Goal: Transaction & Acquisition: Book appointment/travel/reservation

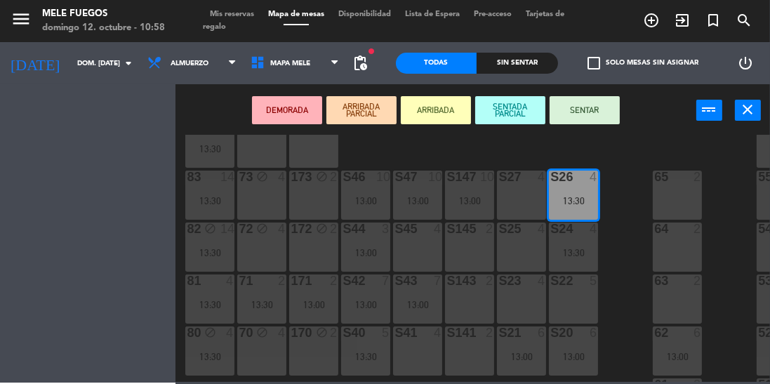
scroll to position [193, 0]
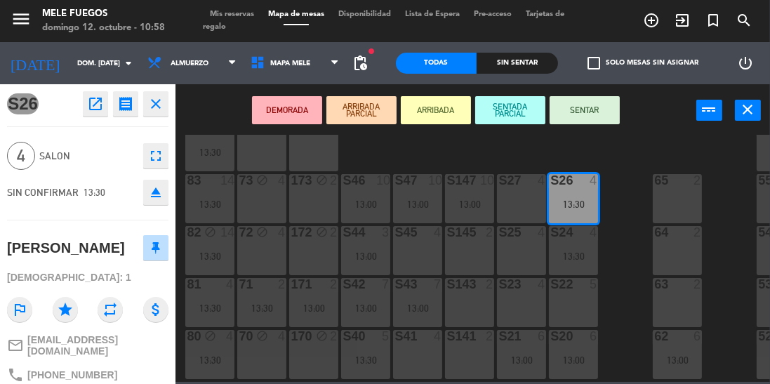
click at [621, 143] on div "100 8 101 8 102 8 103 8 104 8 S32 8 13:00 S33 14 13:30 S34 7 13:30 75 4 85 14 1…" at bounding box center [476, 258] width 587 height 247
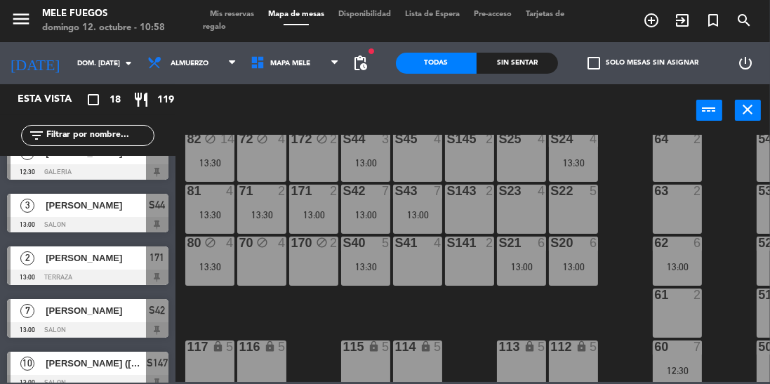
scroll to position [302, 0]
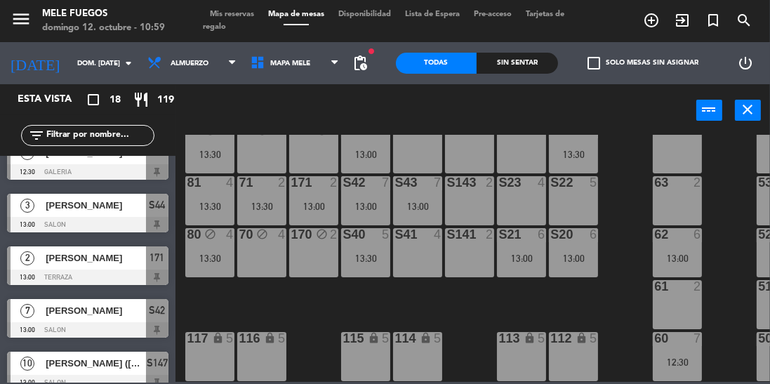
click at [256, 308] on div "100 8 101 8 102 8 103 8 104 8 S32 8 13:00 S33 14 13:30 S34 7 13:30 75 4 85 14 1…" at bounding box center [476, 258] width 587 height 247
click at [207, 332] on div "lock" at bounding box center [210, 338] width 23 height 13
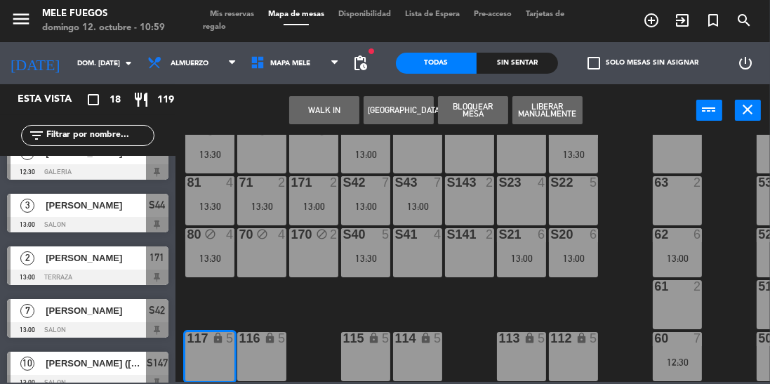
click at [403, 102] on button "[GEOGRAPHIC_DATA]" at bounding box center [399, 110] width 70 height 28
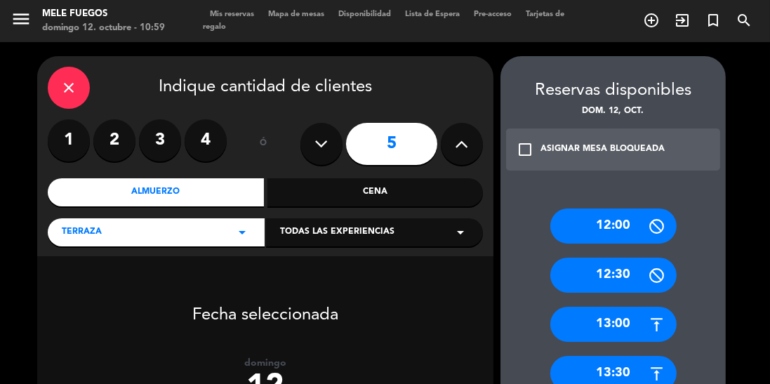
click at [626, 378] on div "13:30" at bounding box center [613, 373] width 126 height 35
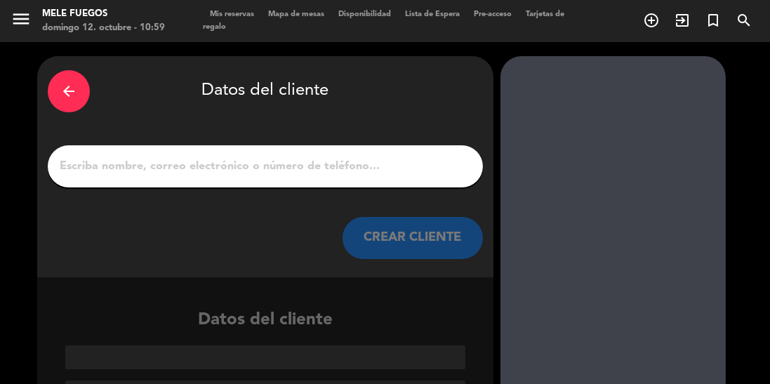
click at [390, 149] on div at bounding box center [265, 166] width 435 height 42
click at [399, 166] on input "1" at bounding box center [265, 167] width 414 height 20
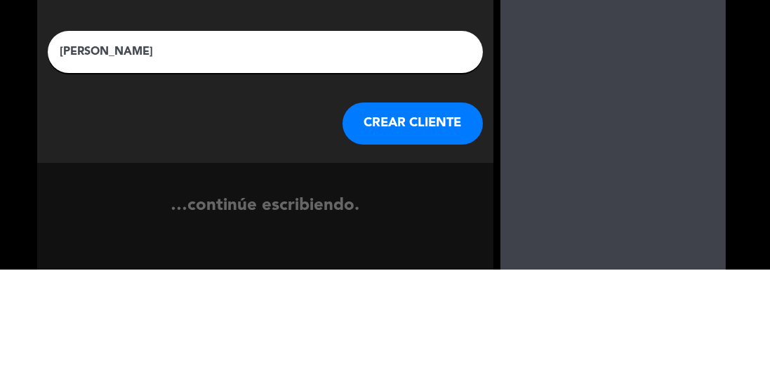
type input "[PERSON_NAME]"
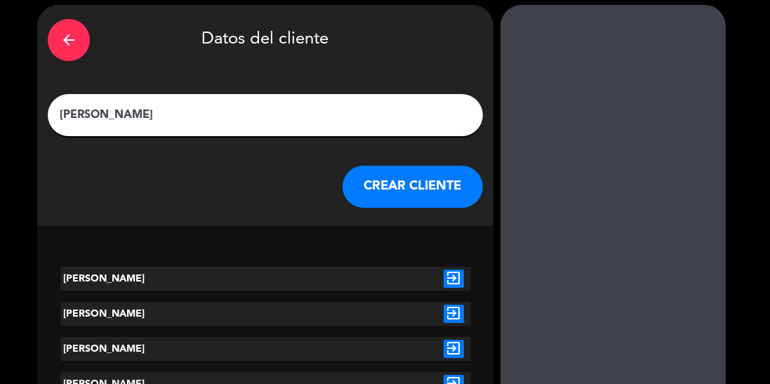
scroll to position [79, 0]
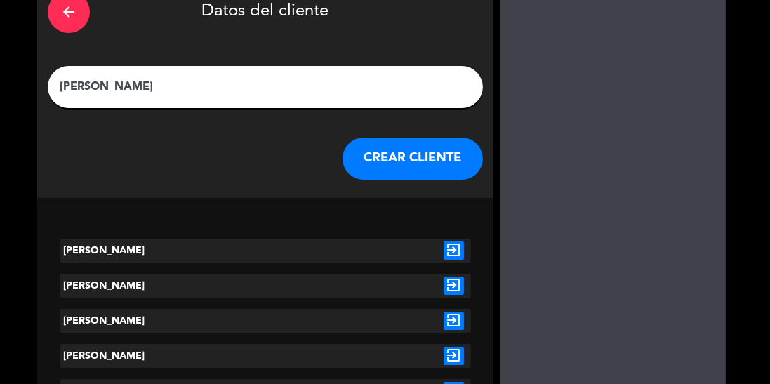
click at [462, 251] on icon "exit_to_app" at bounding box center [454, 251] width 20 height 18
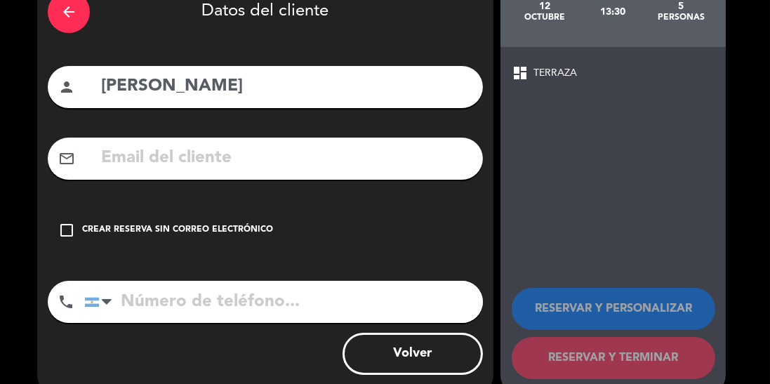
scroll to position [37, 0]
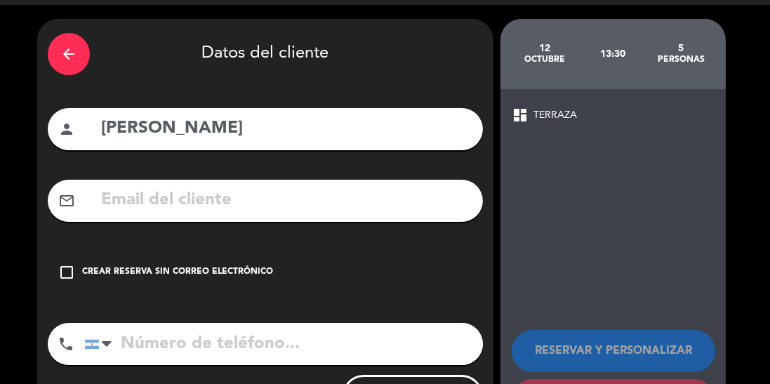
click at [83, 273] on div "Crear reserva sin correo electrónico" at bounding box center [177, 272] width 191 height 14
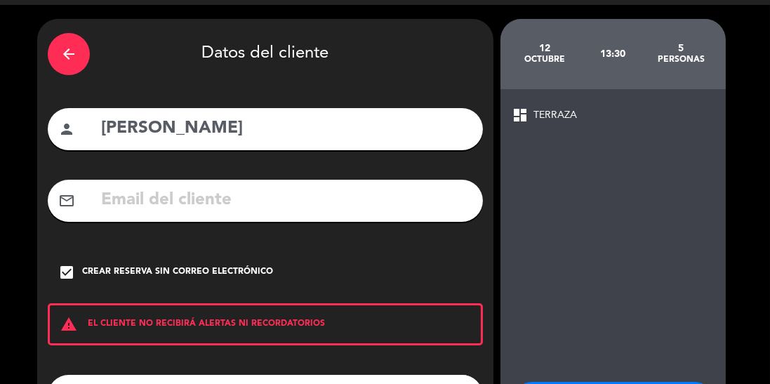
scroll to position [79, 0]
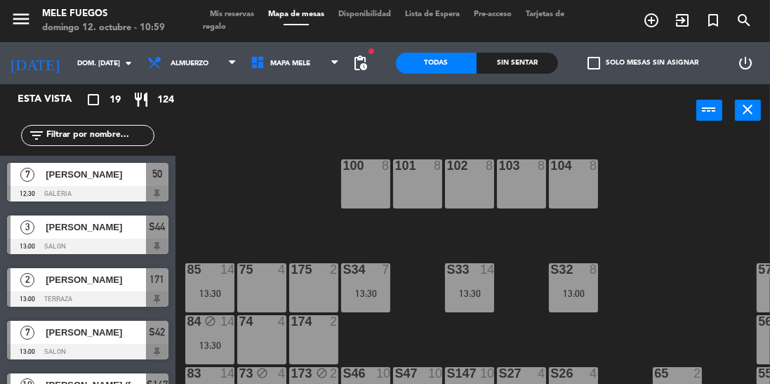
click at [251, 230] on div "100 8 101 8 102 8 103 8 104 8 S32 8 13:00 S33 14 13:30 S34 7 13:30 75 4 85 14 1…" at bounding box center [476, 292] width 587 height 315
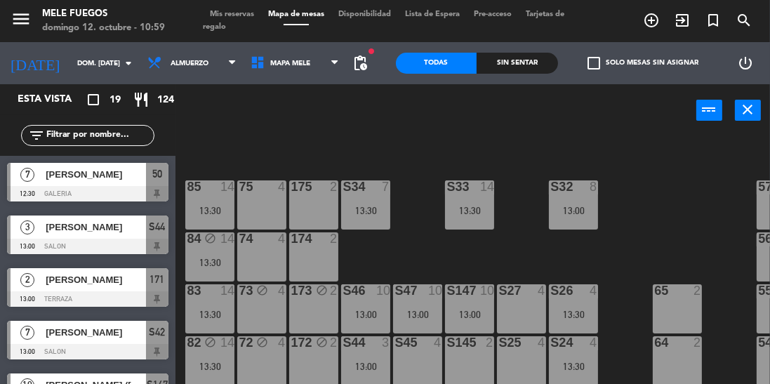
scroll to position [69, 0]
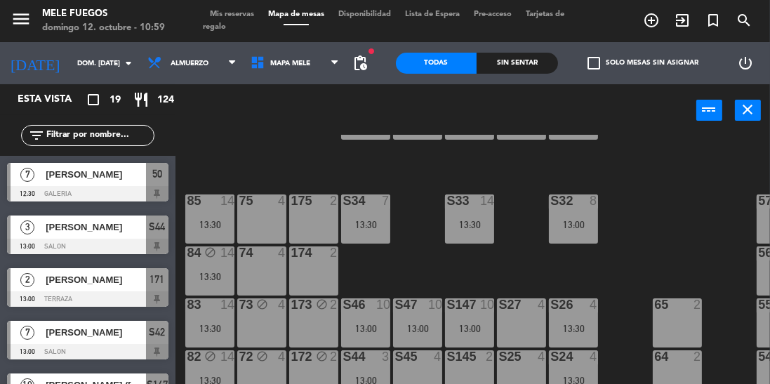
click at [395, 304] on div "S47" at bounding box center [395, 304] width 1 height 13
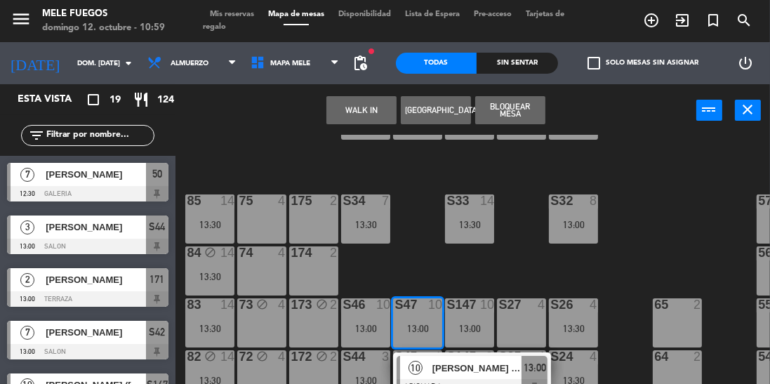
click at [418, 270] on div "100 8 101 8 102 8 103 8 104 8 S32 8 13:00 S33 14 13:30 S34 7 13:30 75 4 85 14 1…" at bounding box center [476, 292] width 587 height 315
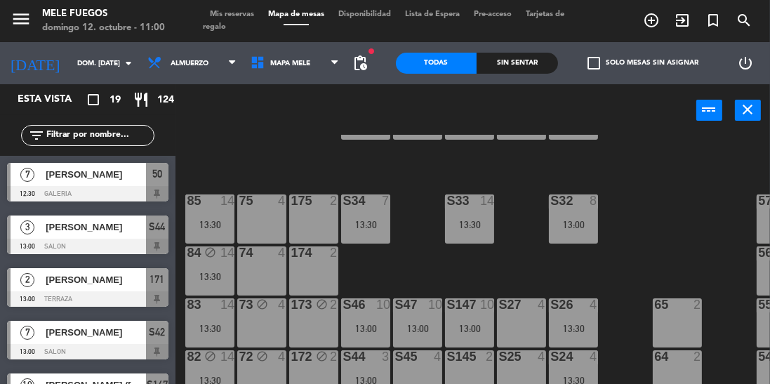
click at [365, 239] on div "S34 7 13:30" at bounding box center [365, 218] width 49 height 49
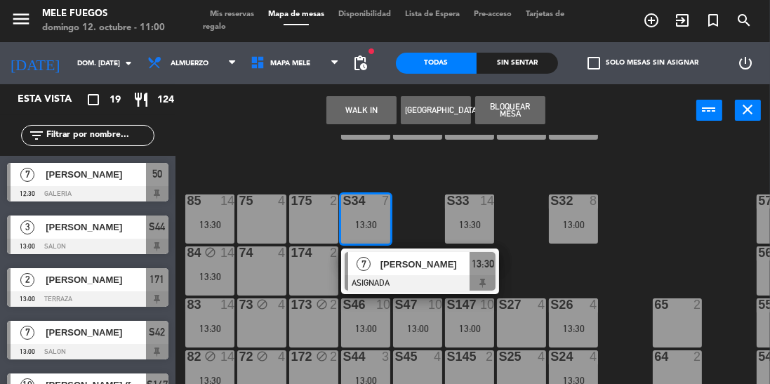
click at [638, 185] on div "100 8 101 8 102 8 103 8 104 8 S32 8 13:00 S33 14 13:30 S34 7 13:30 7 [PERSON_NA…" at bounding box center [476, 292] width 587 height 315
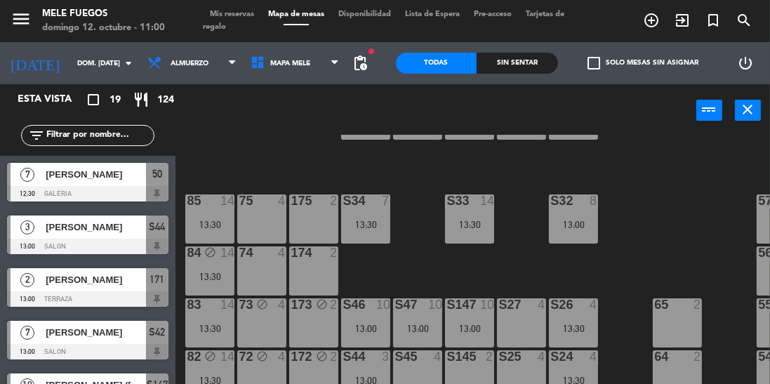
click at [577, 215] on div "S32 8 13:00" at bounding box center [573, 218] width 49 height 49
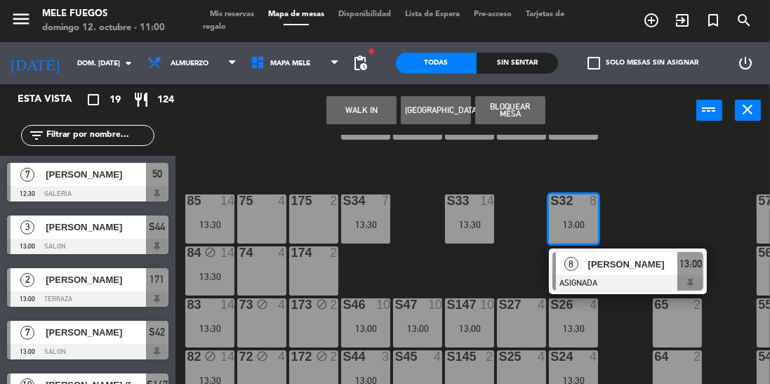
click at [639, 265] on span "[PERSON_NAME]" at bounding box center [633, 264] width 90 height 15
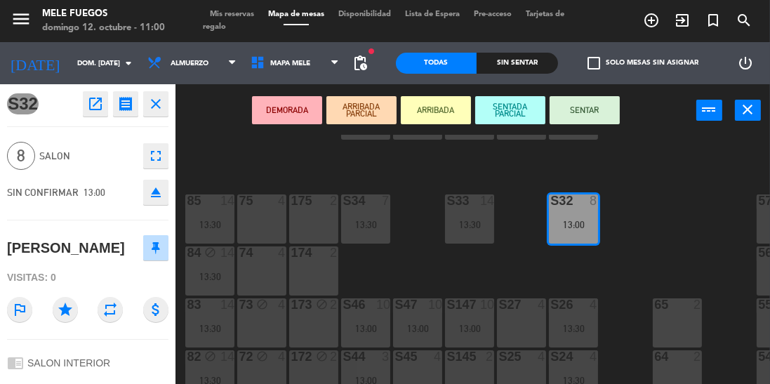
click at [662, 214] on div "100 8 101 8 102 8 103 8 104 8 S32 8 13:00 S33 14 13:30 S34 7 13:30 75 4 85 14 1…" at bounding box center [476, 292] width 587 height 315
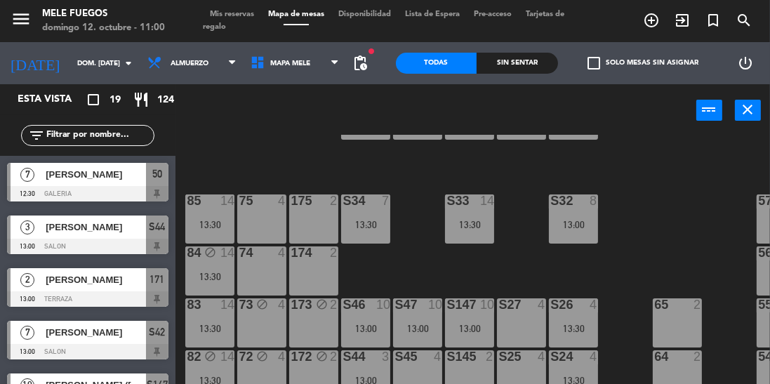
click at [414, 320] on div "S47 10 13:00" at bounding box center [417, 322] width 49 height 49
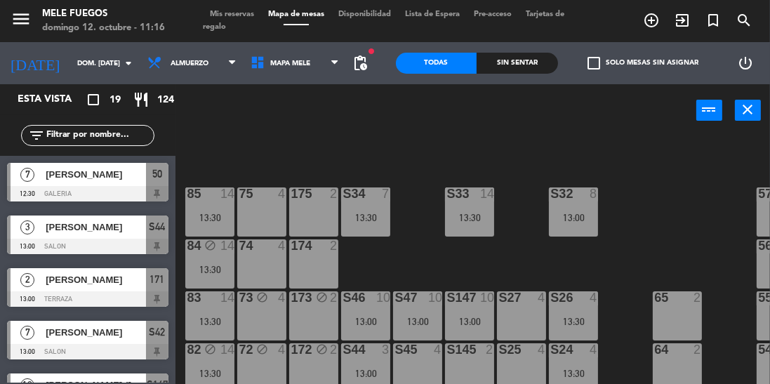
scroll to position [233, 0]
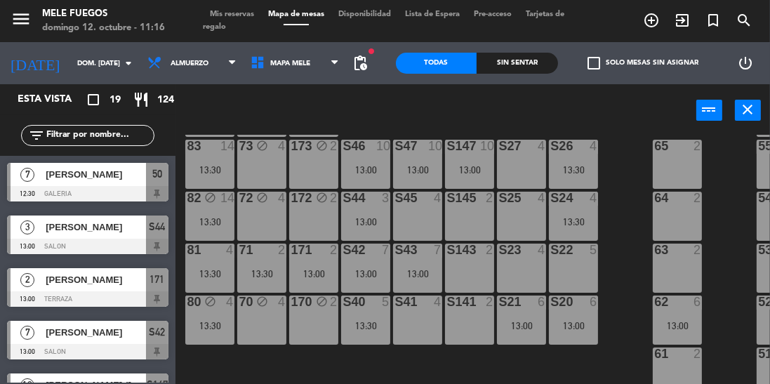
click at [426, 259] on div "S43 7 13:00" at bounding box center [417, 268] width 49 height 49
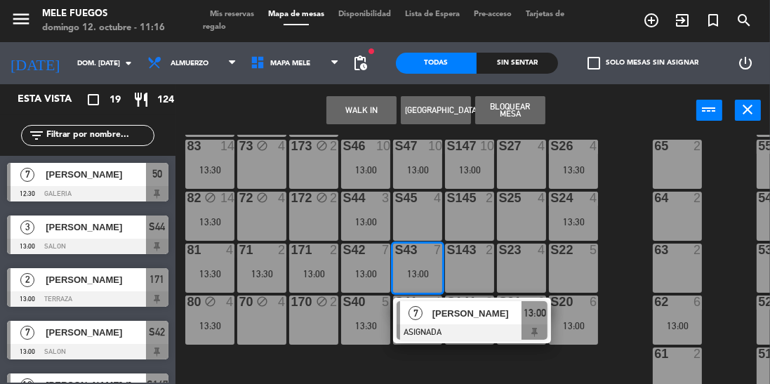
click at [630, 221] on div "100 8 101 8 102 8 103 8 104 8 S32 8 13:00 S33 14 13:30 S34 7 13:30 75 4 85 14 1…" at bounding box center [476, 292] width 587 height 315
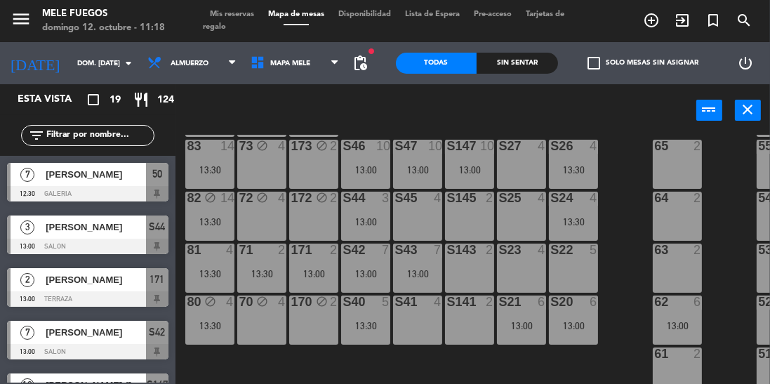
click at [581, 259] on div "S22 5" at bounding box center [573, 268] width 49 height 49
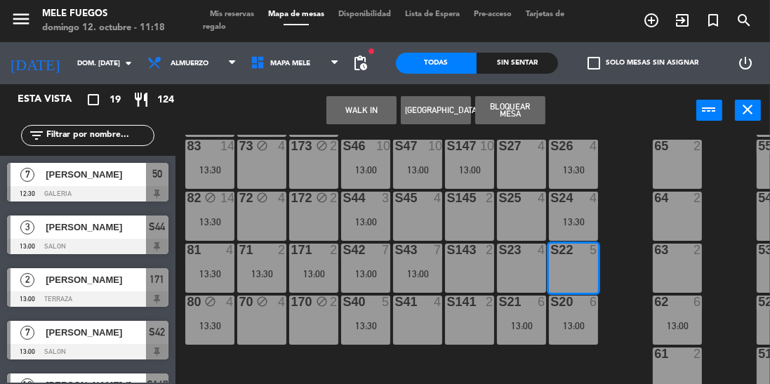
click at [434, 108] on button "[GEOGRAPHIC_DATA]" at bounding box center [436, 110] width 70 height 28
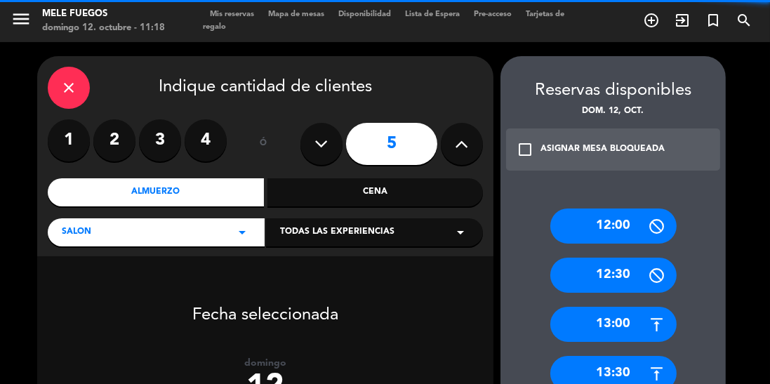
click at [209, 143] on label "4" at bounding box center [206, 140] width 42 height 42
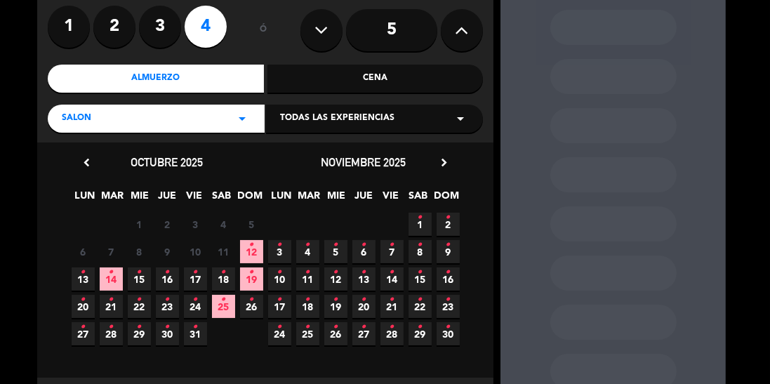
click at [256, 249] on span "12 •" at bounding box center [251, 251] width 23 height 23
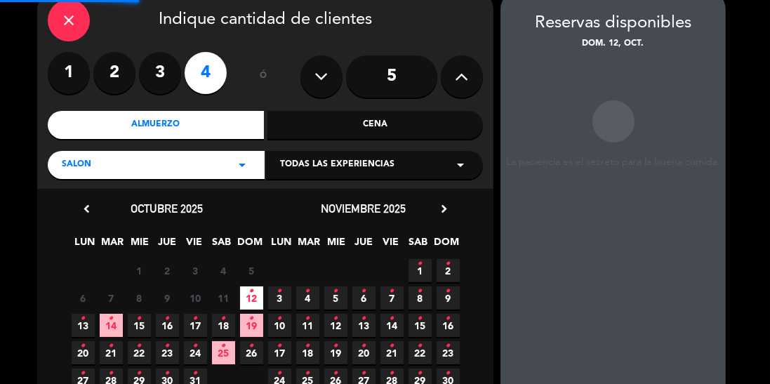
scroll to position [56, 0]
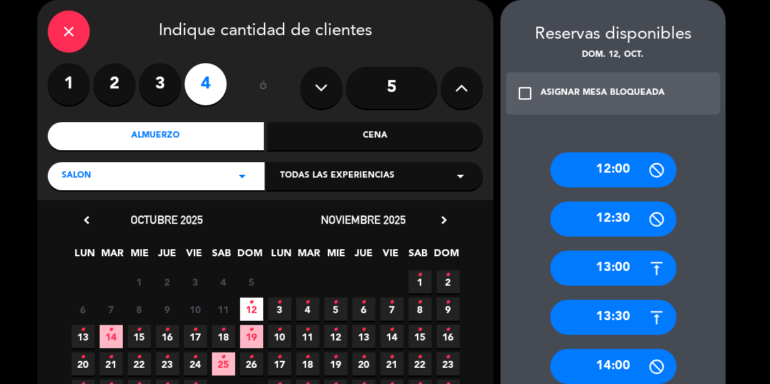
click at [627, 312] on div "13:30" at bounding box center [613, 317] width 126 height 35
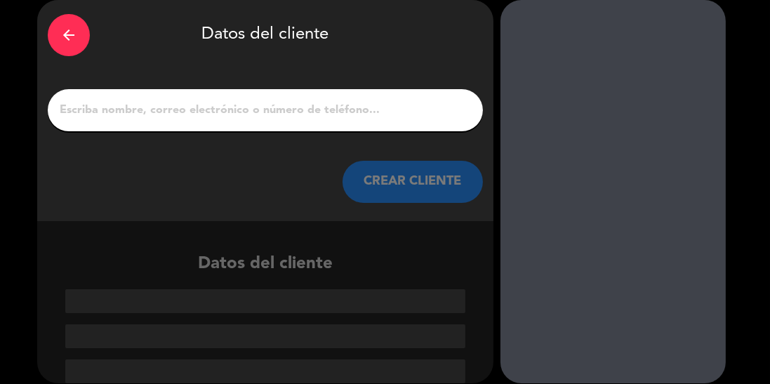
scroll to position [1, 0]
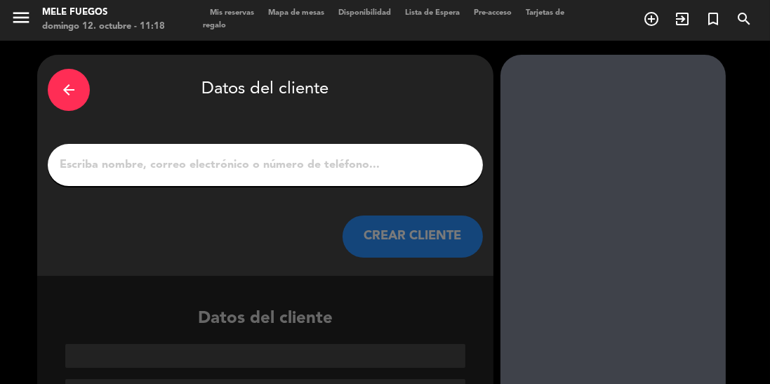
click at [163, 170] on input "1" at bounding box center [265, 165] width 414 height 20
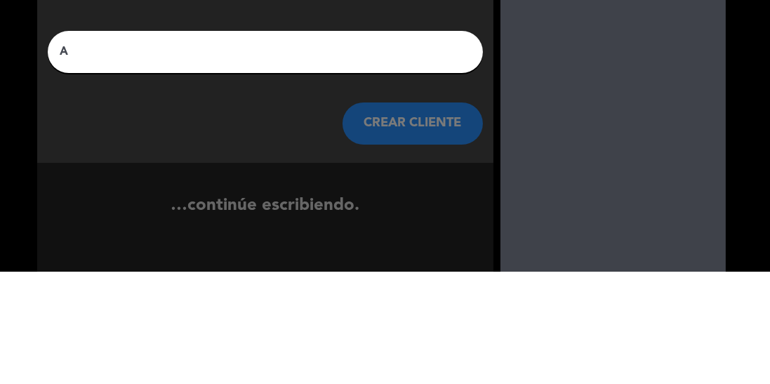
scroll to position [0, 0]
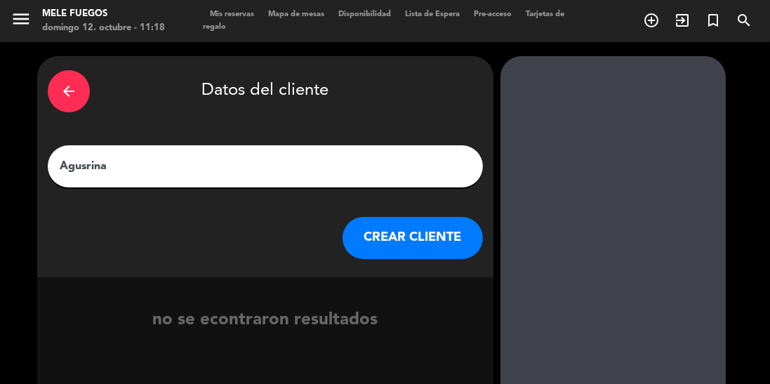
click at [248, 160] on input "Agusrina" at bounding box center [265, 167] width 414 height 20
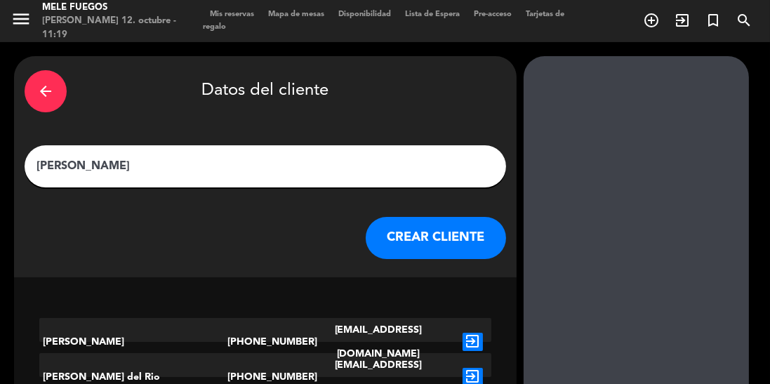
click at [185, 159] on input "[PERSON_NAME]" at bounding box center [265, 167] width 461 height 20
click at [209, 171] on input "[PERSON_NAME] a" at bounding box center [265, 167] width 461 height 20
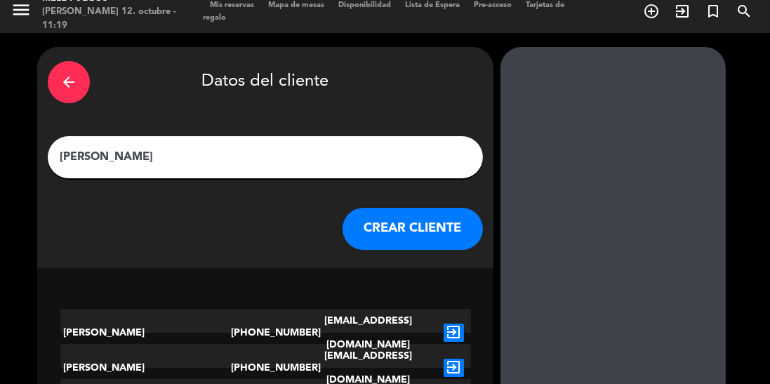
scroll to position [67, 0]
click at [283, 147] on input "[PERSON_NAME]" at bounding box center [265, 157] width 414 height 20
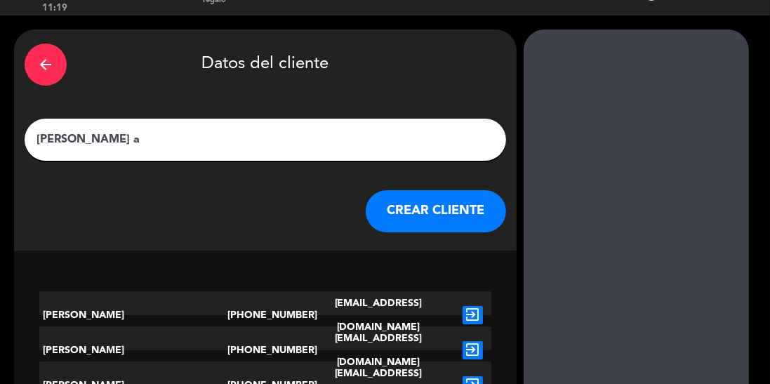
scroll to position [0, 0]
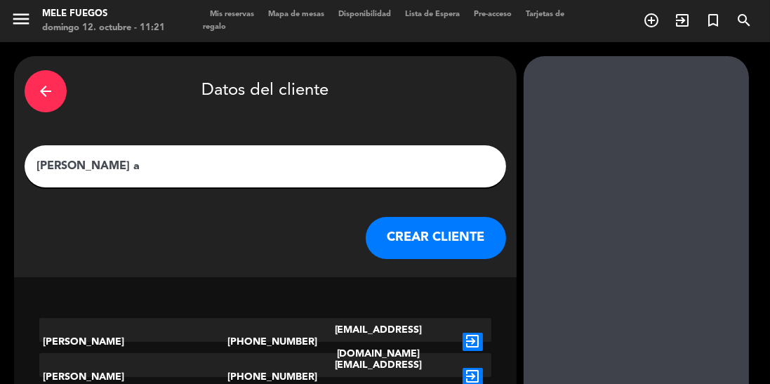
type input "[PERSON_NAME] a"
click at [67, 70] on div "arrow_back" at bounding box center [46, 91] width 42 height 42
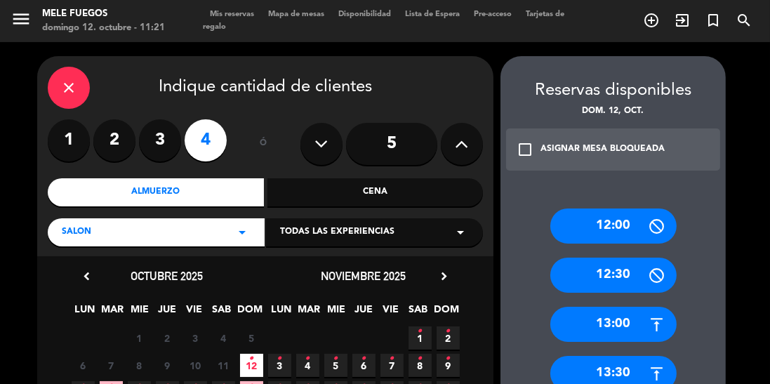
click at [76, 79] on icon "close" at bounding box center [68, 87] width 17 height 17
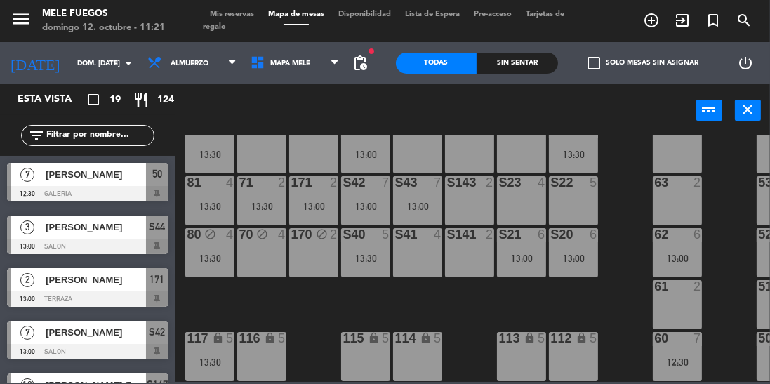
scroll to position [300, 0]
click at [562, 213] on div "S22 5" at bounding box center [573, 200] width 49 height 49
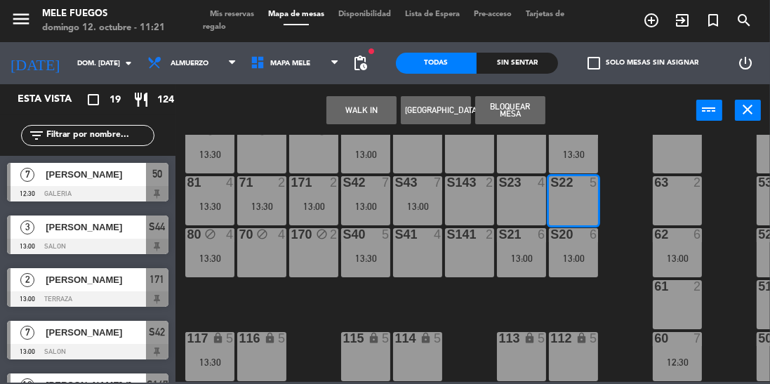
click at [630, 251] on div "100 8 101 8 102 8 103 8 104 8 S32 8 13:00 S33 14 13:30 S34 7 13:30 75 4 85 14 1…" at bounding box center [476, 258] width 587 height 247
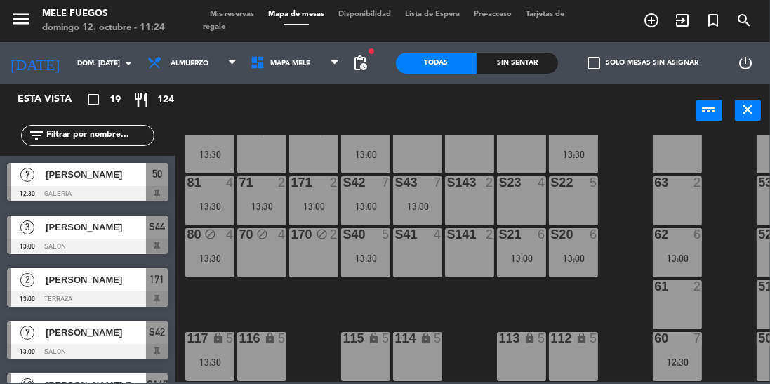
click at [577, 204] on div "S22 5" at bounding box center [573, 200] width 49 height 49
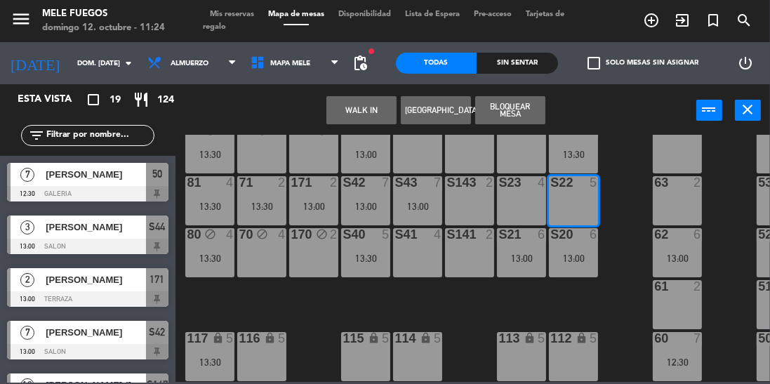
click at [428, 99] on button "[GEOGRAPHIC_DATA]" at bounding box center [436, 110] width 70 height 28
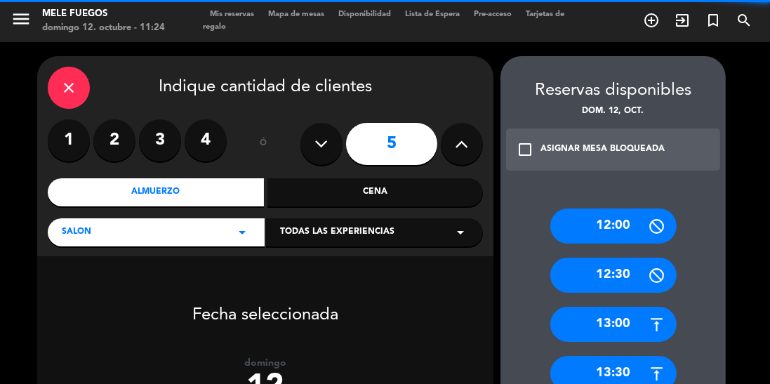
click at [213, 119] on label "4" at bounding box center [206, 140] width 42 height 42
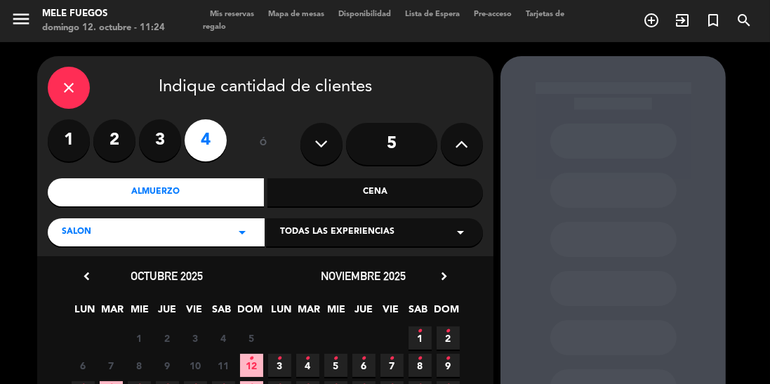
click at [72, 79] on icon "close" at bounding box center [68, 87] width 17 height 17
